Goal: Transaction & Acquisition: Purchase product/service

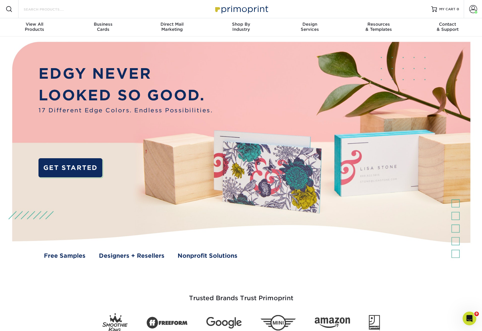
click at [39, 11] on input "Search Products" at bounding box center [51, 9] width 56 height 7
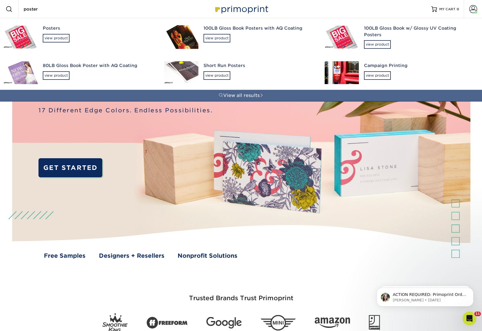
type input "poster"
click at [23, 37] on img at bounding box center [20, 37] width 34 height 23
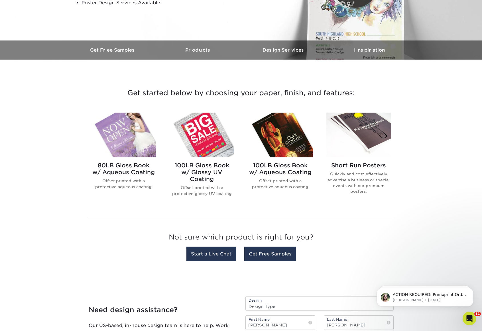
scroll to position [142, 0]
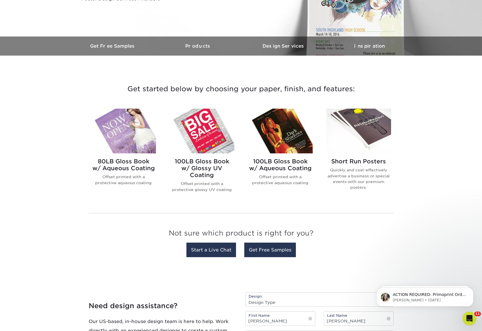
click at [282, 129] on img at bounding box center [280, 131] width 65 height 45
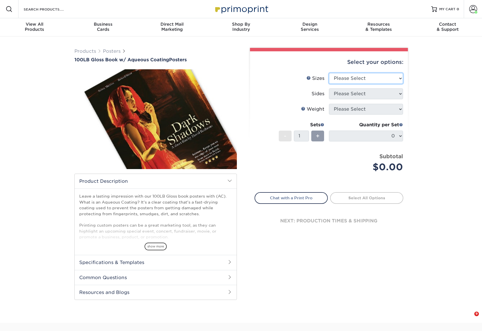
click at [364, 78] on select "Please Select 11.5" x 17.5" 12" x 18" 13" x 19" 18" x 24" 19" x 27" 24" x 36" 2…" at bounding box center [366, 78] width 74 height 11
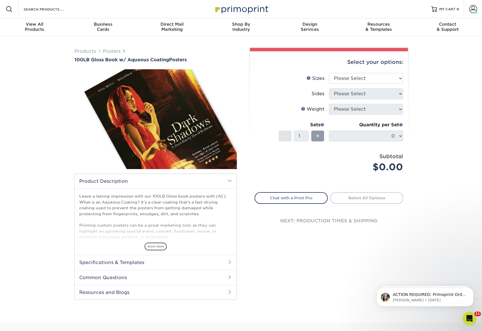
click at [432, 92] on div "Products Posters 100LB Gloss Book w/ Aqueous Coating Posters We" at bounding box center [241, 179] width 482 height 286
click at [376, 79] on select "Please Select 11.5" x 17.5" 12" x 18" 13" x 19" 18" x 24" 19" x 27" 24" x 36" 2…" at bounding box center [366, 78] width 74 height 11
click at [443, 100] on div "Products Posters 100LB Gloss Book w/ Aqueous Coating Posters We" at bounding box center [241, 179] width 482 height 286
click at [107, 49] on link "Posters" at bounding box center [112, 50] width 18 height 5
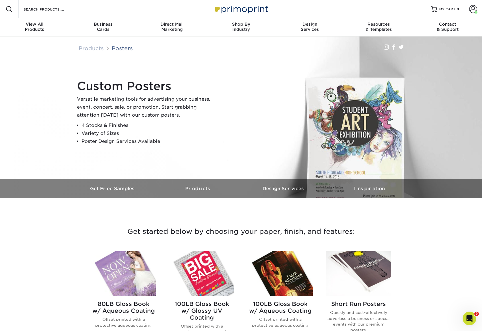
click at [380, 279] on img at bounding box center [358, 273] width 65 height 45
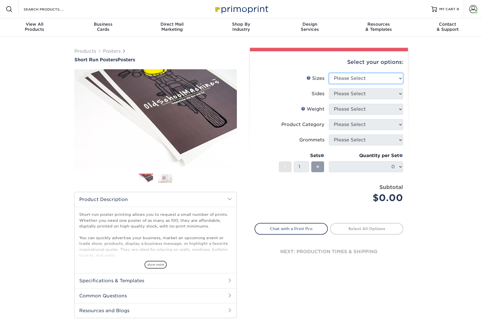
click at [376, 81] on select "Please Select 12" x 12" 12" x 15" 12" x 17" 12" x 18" 12" x 20" 12" x 24" 12" x…" at bounding box center [366, 78] width 74 height 11
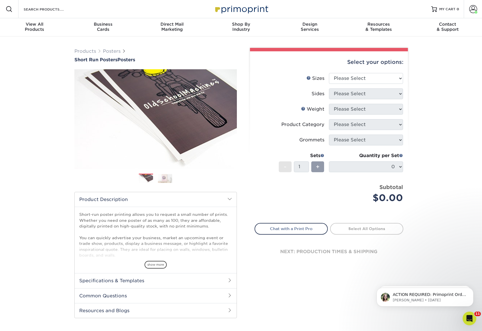
click at [434, 142] on div "Products Posters Short Run Posters Posters" at bounding box center [241, 188] width 482 height 304
click at [353, 74] on select "Please Select 12" x 12" 12" x 15" 12" x 17" 12" x 18" 12" x 20" 12" x 24" 12" x…" at bounding box center [366, 78] width 74 height 11
click at [442, 198] on div "Products Posters Short Run Posters Posters" at bounding box center [241, 188] width 482 height 304
click at [352, 82] on select "Please Select 12" x 12" 12" x 15" 12" x 17" 12" x 18" 12" x 20" 12" x 24" 12" x…" at bounding box center [366, 78] width 74 height 11
select select "40.00x60.00"
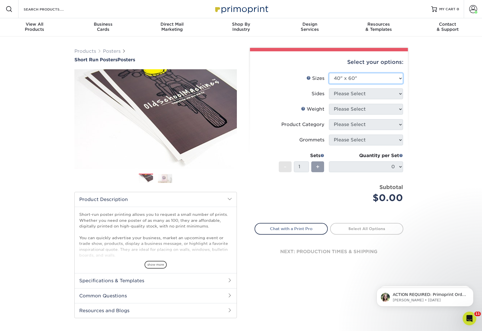
click at [329, 73] on select "Please Select 12" x 12" 12" x 15" 12" x 17" 12" x 18" 12" x 20" 12" x 24" 12" x…" at bounding box center [366, 78] width 74 height 11
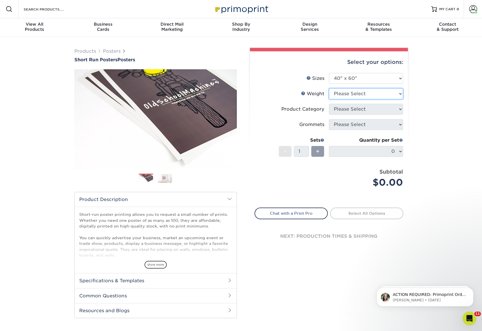
click at [359, 90] on select "Please Select 12PTC2S 8PHOTO" at bounding box center [366, 93] width 74 height 11
select select "12PTC2S"
click at [329, 88] on select "Please Select 12PTC2S 8PHOTO" at bounding box center [366, 93] width 74 height 11
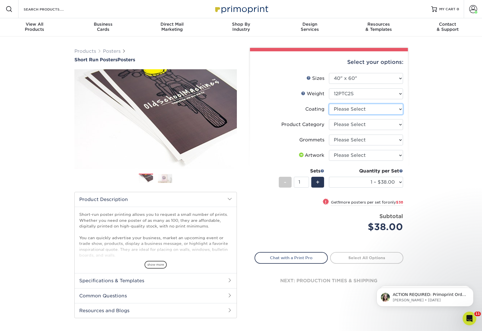
click at [373, 110] on select at bounding box center [366, 109] width 74 height 11
select select "3e7618de-abca-4bda-9f97-8b9129e913d8"
click at [329, 104] on select at bounding box center [366, 109] width 74 height 11
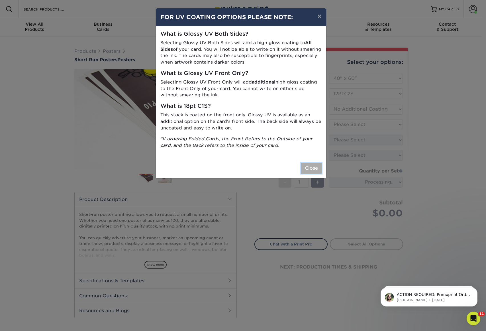
click at [315, 169] on button "Close" at bounding box center [311, 168] width 21 height 11
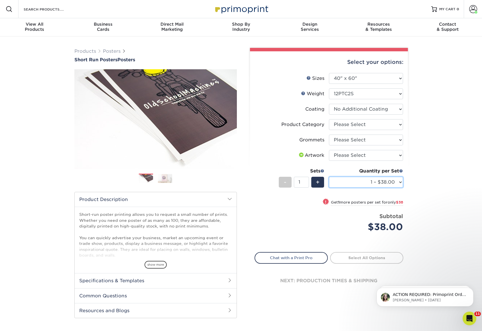
click at [396, 181] on select "1 – $38.00 2 – $76.00 3 – $113.00 4 – $151.00 5 – $188.00 6 – $226.00 7 – $263.…" at bounding box center [366, 182] width 74 height 11
click at [427, 125] on div "Products Posters Short Run Posters Posters" at bounding box center [241, 188] width 482 height 304
click at [448, 182] on div "Products Posters Short Run Posters Posters" at bounding box center [241, 188] width 482 height 304
click at [367, 82] on select "Please Select 12" x 12" 12" x 15" 12" x 17" 12" x 18" 12" x 20" 12" x 24" 12" x…" at bounding box center [366, 78] width 74 height 11
click at [366, 81] on select "Please Select 12" x 12" 12" x 15" 12" x 17" 12" x 18" 12" x 20" 12" x 24" 12" x…" at bounding box center [366, 78] width 74 height 11
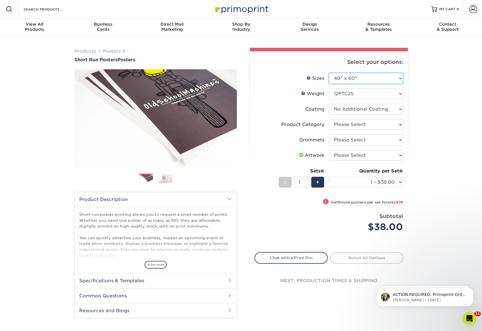
select select "27.00x40.00"
click at [329, 73] on select "Please Select 12" x 12" 12" x 15" 12" x 17" 12" x 18" 12" x 20" 12" x 24" 12" x…" at bounding box center [366, 78] width 74 height 11
select select
select select "-1"
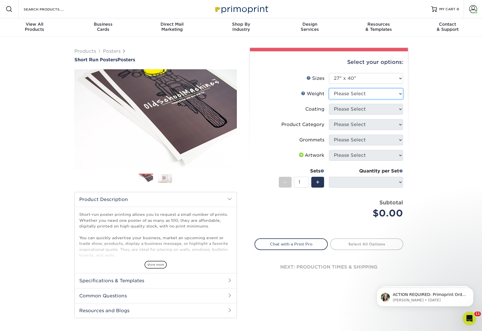
click at [372, 92] on select "Please Select 12PTC2S 8PHOTO" at bounding box center [366, 93] width 74 height 11
select select "12PTC2S"
click at [329, 88] on select "Please Select 12PTC2S 8PHOTO" at bounding box center [366, 93] width 74 height 11
select select "-1"
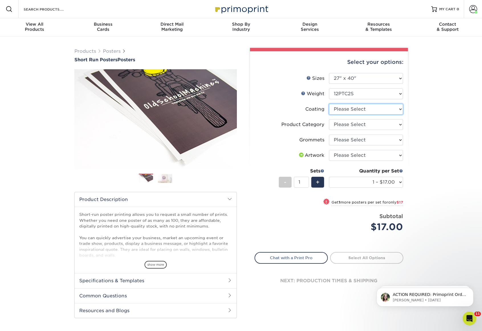
click at [364, 111] on select at bounding box center [366, 109] width 74 height 11
select select "3e7618de-abca-4bda-9f97-8b9129e913d8"
click at [329, 104] on select at bounding box center [366, 109] width 74 height 11
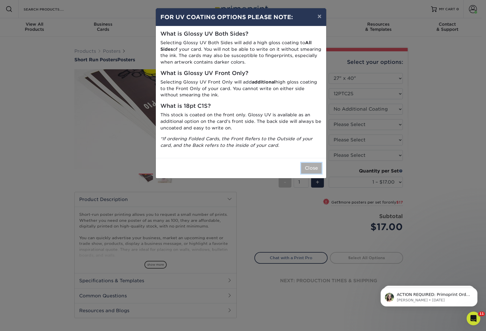
click at [312, 165] on button "Close" at bounding box center [311, 168] width 21 height 11
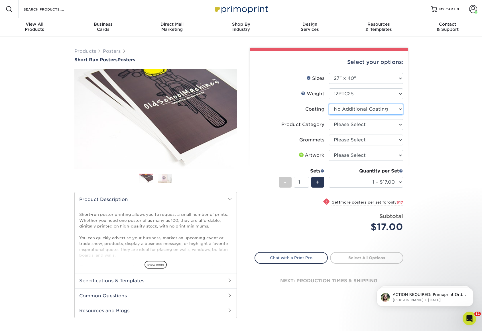
click at [364, 111] on select at bounding box center [366, 109] width 74 height 11
click at [329, 104] on select at bounding box center [366, 109] width 74 height 11
click at [366, 123] on select "Please Select Blockout Poster" at bounding box center [366, 124] width 74 height 11
select select "fa4be506-53fb-4ae9-92ef-b1dd4b719e38"
click at [329, 119] on select "Please Select Blockout Poster" at bounding box center [366, 124] width 74 height 11
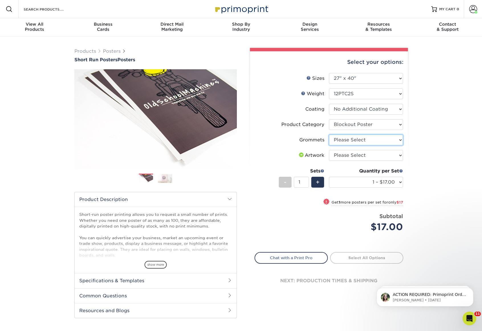
click at [372, 140] on select "Please Select No Grommets Yes, Grommet All 4 Corners Yes, Grommets Top Corners …" at bounding box center [366, 140] width 74 height 11
select select "90d329df-db80-4206-b821-ff9d3f363977"
click at [329, 135] on select "Please Select No Grommets Yes, Grommet All 4 Corners Yes, Grommets Top Corners …" at bounding box center [366, 140] width 74 height 11
click at [361, 158] on select "Please Select I will upload files I need a design - $150" at bounding box center [366, 155] width 74 height 11
select select "upload"
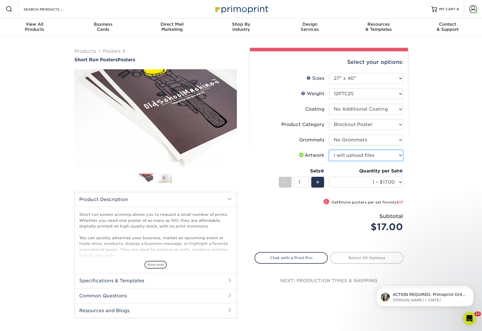
click at [329, 150] on select "Please Select I will upload files I need a design - $150" at bounding box center [366, 155] width 74 height 11
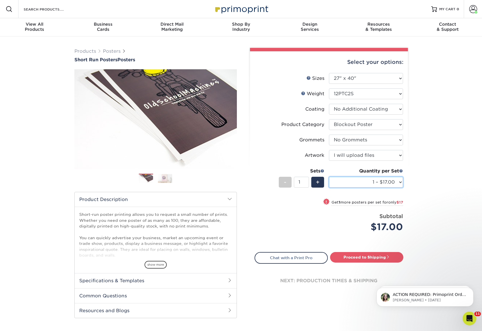
click at [387, 184] on select "1 – $17.00 2 – $34.00 3 – $51.00 4 – $68.00 5 – $85.00 6 – $102.00 7 – $119.00 …" at bounding box center [366, 182] width 74 height 11
click at [446, 106] on div "Products Posters Short Run Posters Posters" at bounding box center [241, 188] width 482 height 304
click at [386, 182] on select "1 – $17.00 2 – $34.00 3 – $51.00 4 – $68.00 5 – $85.00 6 – $102.00 7 – $119.00 …" at bounding box center [366, 182] width 74 height 11
click at [432, 151] on div "Products Posters Short Run Posters Posters" at bounding box center [241, 188] width 482 height 304
click at [389, 185] on select "1 – $17.00 2 – $34.00 3 – $51.00 4 – $68.00 5 – $85.00 6 – $102.00 7 – $119.00 …" at bounding box center [366, 182] width 74 height 11
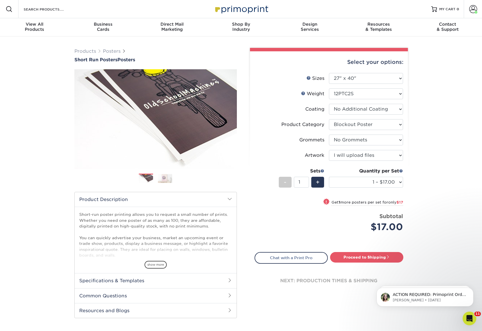
click at [430, 183] on div "Products Posters Short Run Posters Posters" at bounding box center [241, 188] width 482 height 304
click at [377, 182] on select "1 – $17.00 2 – $34.00 3 – $51.00 4 – $68.00 5 – $85.00 6 – $102.00 7 – $119.00 …" at bounding box center [366, 182] width 74 height 11
click at [431, 150] on div "Products Posters Short Run Posters Posters" at bounding box center [241, 188] width 482 height 304
click at [397, 183] on select "1 – $17.00 2 – $34.00 3 – $51.00 4 – $68.00 5 – $85.00 6 – $102.00 7 – $119.00 …" at bounding box center [366, 182] width 74 height 11
click at [436, 160] on div "Products Posters Short Run Posters Posters" at bounding box center [241, 188] width 482 height 304
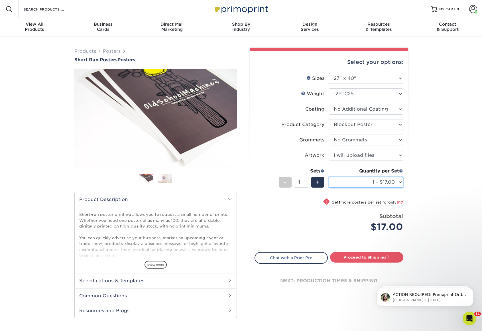
drag, startPoint x: 393, startPoint y: 183, endPoint x: 399, endPoint y: 180, distance: 6.8
click at [393, 183] on select "1 – $17.00 2 – $34.00 3 – $51.00 4 – $68.00 5 – $85.00 6 – $102.00 7 – $119.00 …" at bounding box center [366, 182] width 74 height 11
drag, startPoint x: 437, startPoint y: 161, endPoint x: 431, endPoint y: 164, distance: 7.0
click at [437, 161] on div "Products Posters Short Run Posters Posters" at bounding box center [241, 188] width 482 height 304
click at [399, 182] on select "1 – $17.00 2 – $34.00 3 – $51.00 4 – $68.00 5 – $85.00 6 – $102.00 7 – $119.00 …" at bounding box center [366, 182] width 74 height 11
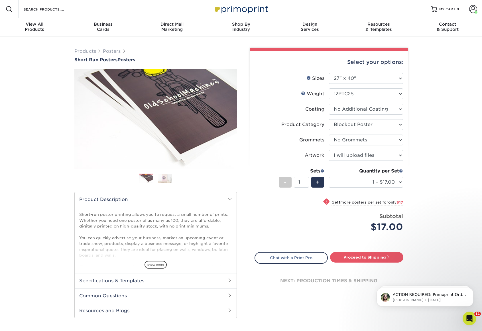
click at [443, 155] on div "Products Posters Short Run Posters Posters" at bounding box center [241, 188] width 482 height 304
drag, startPoint x: 379, startPoint y: 183, endPoint x: 392, endPoint y: 177, distance: 14.2
click at [379, 183] on select "1 – $17.00 2 – $34.00 3 – $51.00 4 – $68.00 5 – $85.00 6 – $102.00 7 – $119.00 …" at bounding box center [366, 182] width 74 height 11
click at [438, 153] on div "Products Posters Short Run Posters Posters" at bounding box center [241, 188] width 482 height 304
drag, startPoint x: 393, startPoint y: 181, endPoint x: 396, endPoint y: 179, distance: 4.0
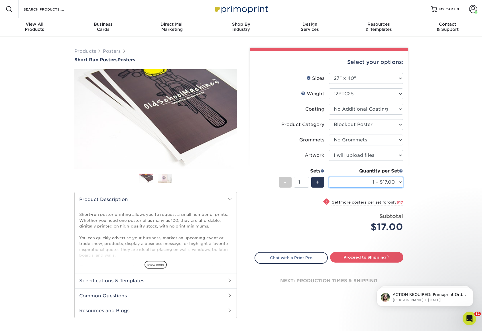
click at [393, 181] on select "1 – $17.00 2 – $34.00 3 – $51.00 4 – $68.00 5 – $85.00 6 – $102.00 7 – $119.00 …" at bounding box center [366, 182] width 74 height 11
click at [441, 159] on div "Products Posters Short Run Posters Posters" at bounding box center [241, 188] width 482 height 304
click at [442, 159] on div "Products Posters Short Run Posters Posters" at bounding box center [241, 188] width 482 height 304
click at [384, 184] on select "1 – $17.00 2 – $34.00 3 – $51.00 4 – $68.00 5 – $85.00 6 – $102.00 7 – $119.00 …" at bounding box center [366, 182] width 74 height 11
click at [446, 149] on div "Products Posters Short Run Posters Posters" at bounding box center [241, 188] width 482 height 304
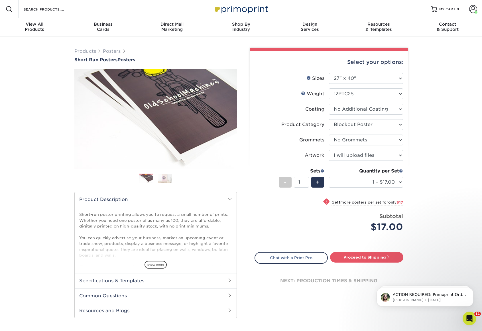
click at [426, 109] on div "Products Posters Short Run Posters Posters" at bounding box center [241, 188] width 482 height 304
click at [432, 219] on div "Products Posters Short Run Posters Posters" at bounding box center [241, 188] width 482 height 304
click at [439, 207] on div "Products Posters Short Run Posters Posters" at bounding box center [241, 188] width 482 height 304
click at [390, 179] on select "1 – $17.00 2 – $34.00 3 – $51.00 4 – $68.00 5 – $85.00 6 – $102.00 7 – $119.00 …" at bounding box center [366, 182] width 74 height 11
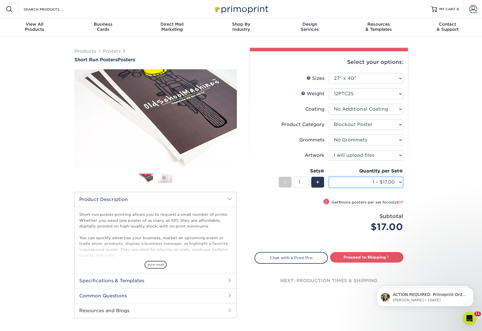
select select "6 – $102.00"
click at [329, 177] on select "1 – $17.00 2 – $34.00 3 – $51.00 4 – $68.00 5 – $85.00 6 – $102.00 7 – $119.00 …" at bounding box center [366, 182] width 74 height 11
click at [395, 258] on link "Proceed to Shipping" at bounding box center [366, 257] width 73 height 10
type input "Set 1"
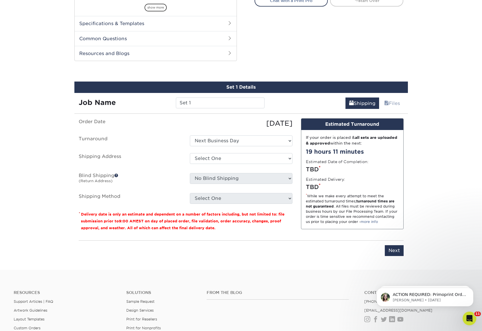
scroll to position [290, 0]
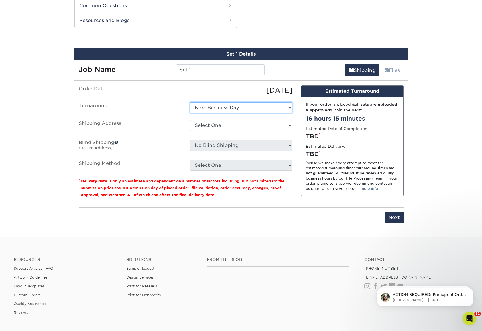
click at [236, 109] on select "Select One Next Business Day" at bounding box center [241, 107] width 103 height 11
click at [190, 102] on select "Select One Next Business Day" at bounding box center [241, 107] width 103 height 11
click at [217, 111] on select "Select One Next Business Day" at bounding box center [241, 107] width 103 height 11
select select "92f86d25-ddd8-40e8-97ac-b2f4b14924bb"
click at [190, 102] on select "Select One Next Business Day" at bounding box center [241, 107] width 103 height 11
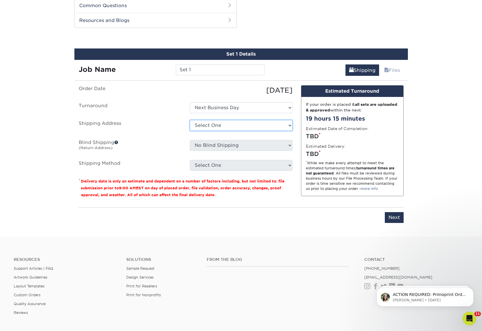
click at [215, 125] on select "Select One Andrew Poulton Animal Care Clinic Antoni Adamrovich Arcadia Walls Br…" at bounding box center [241, 125] width 103 height 11
select select "14403"
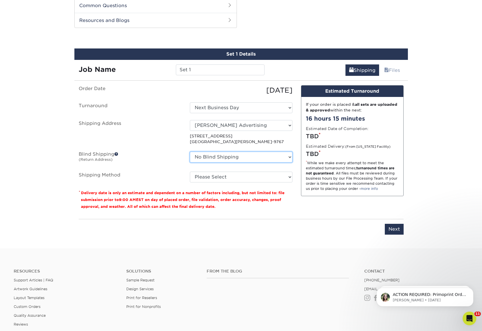
click at [270, 157] on select "No Blind Shipping Andrew Poulton Animal Care Clinic Antoni Adamrovich Arcadia W…" at bounding box center [241, 157] width 103 height 11
select select "14403"
click at [190, 152] on select "No Blind Shipping Andrew Poulton Animal Care Clinic Antoni Adamrovich Arcadia W…" at bounding box center [241, 157] width 103 height 11
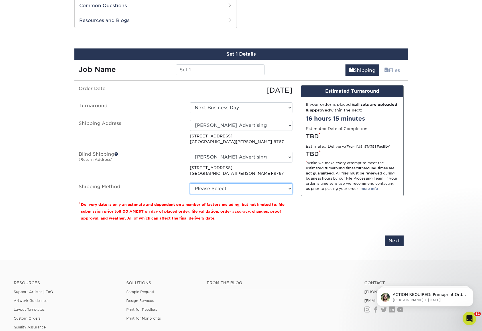
click at [235, 186] on select "Please Select Ground Shipping (+$27.33) 3 Day Shipping Service (+$42.01) 2 Day …" at bounding box center [241, 188] width 103 height 11
select select "03"
click at [190, 183] on select "Please Select Ground Shipping (+$27.33) 3 Day Shipping Service (+$42.01) 2 Day …" at bounding box center [241, 188] width 103 height 11
